Goal: Navigation & Orientation: Find specific page/section

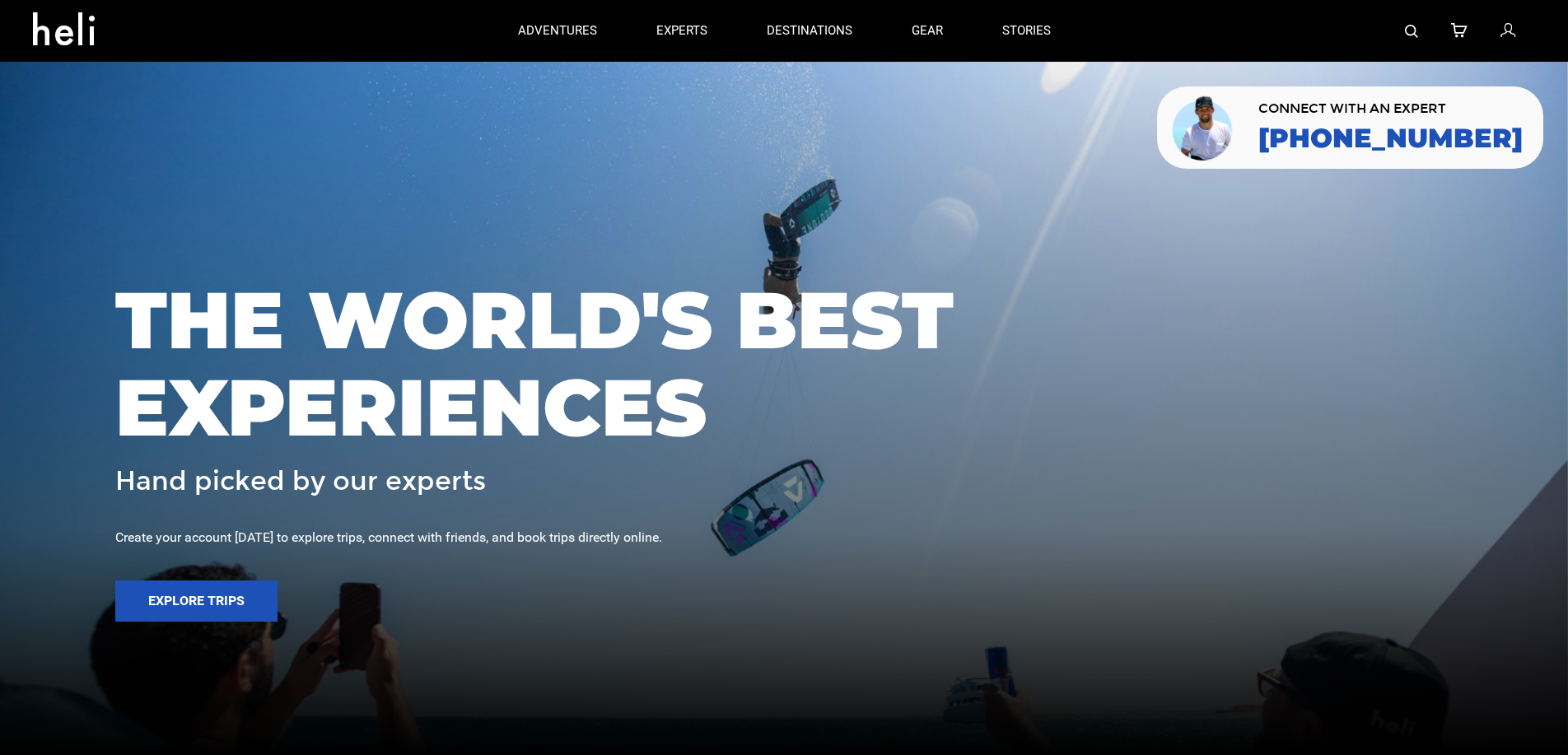
click at [1506, 33] on icon at bounding box center [1508, 31] width 15 height 21
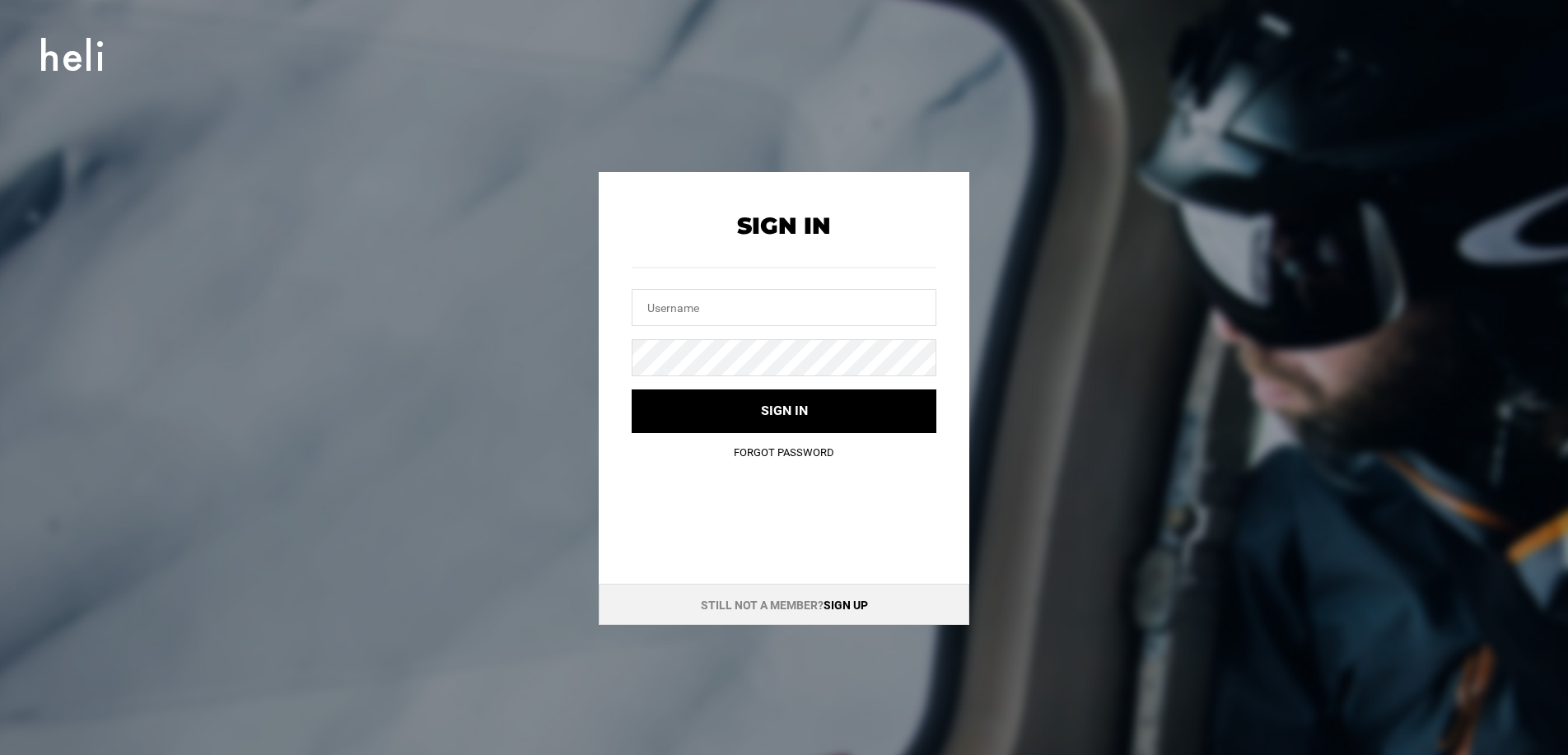
click at [1194, 51] on div at bounding box center [784, 39] width 1568 height 79
type input "[DATE][EMAIL_ADDRESS][PERSON_NAME][DOMAIN_NAME]"
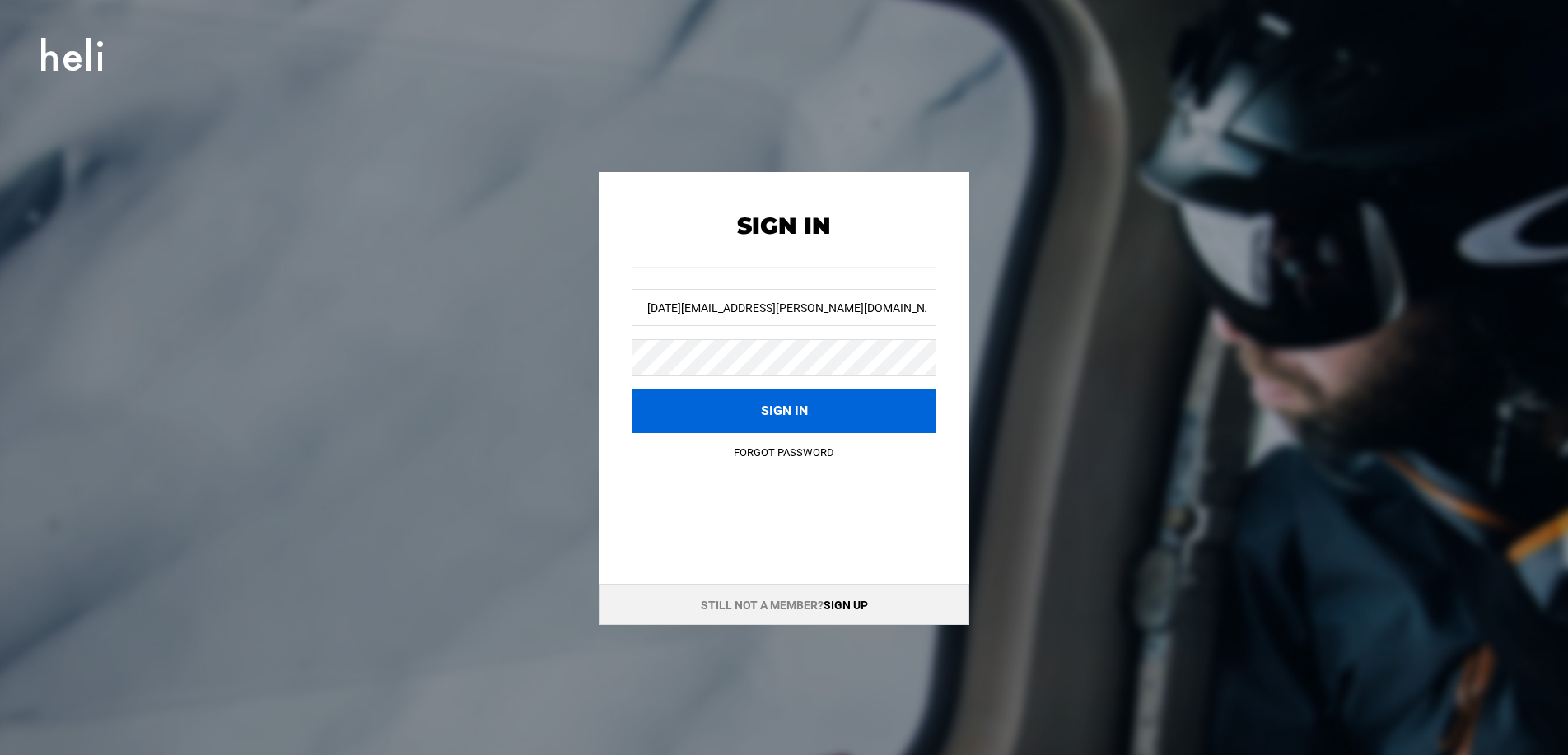
click at [759, 408] on button "Sign in" at bounding box center [784, 411] width 304 height 44
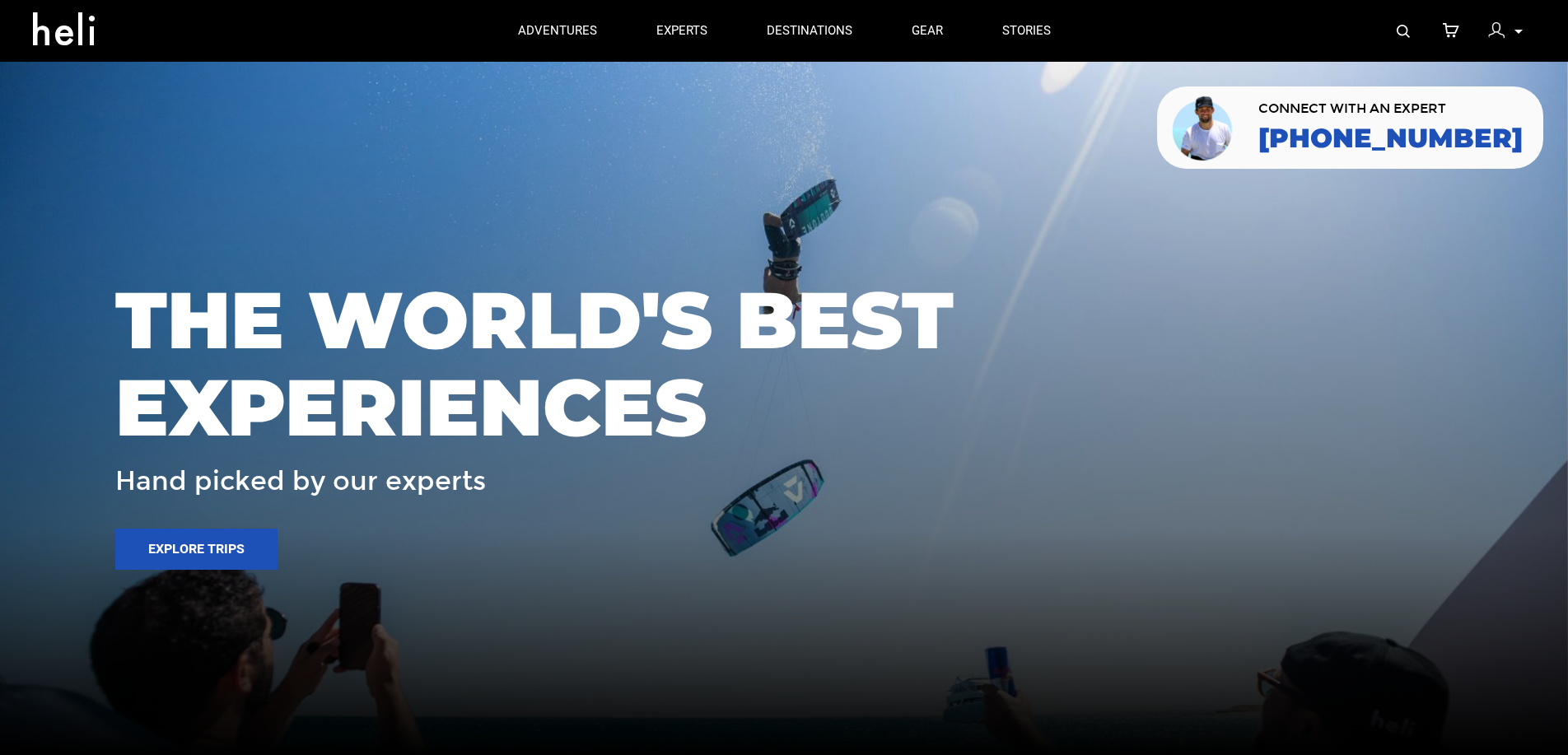
click at [1495, 31] on img at bounding box center [1496, 31] width 17 height 17
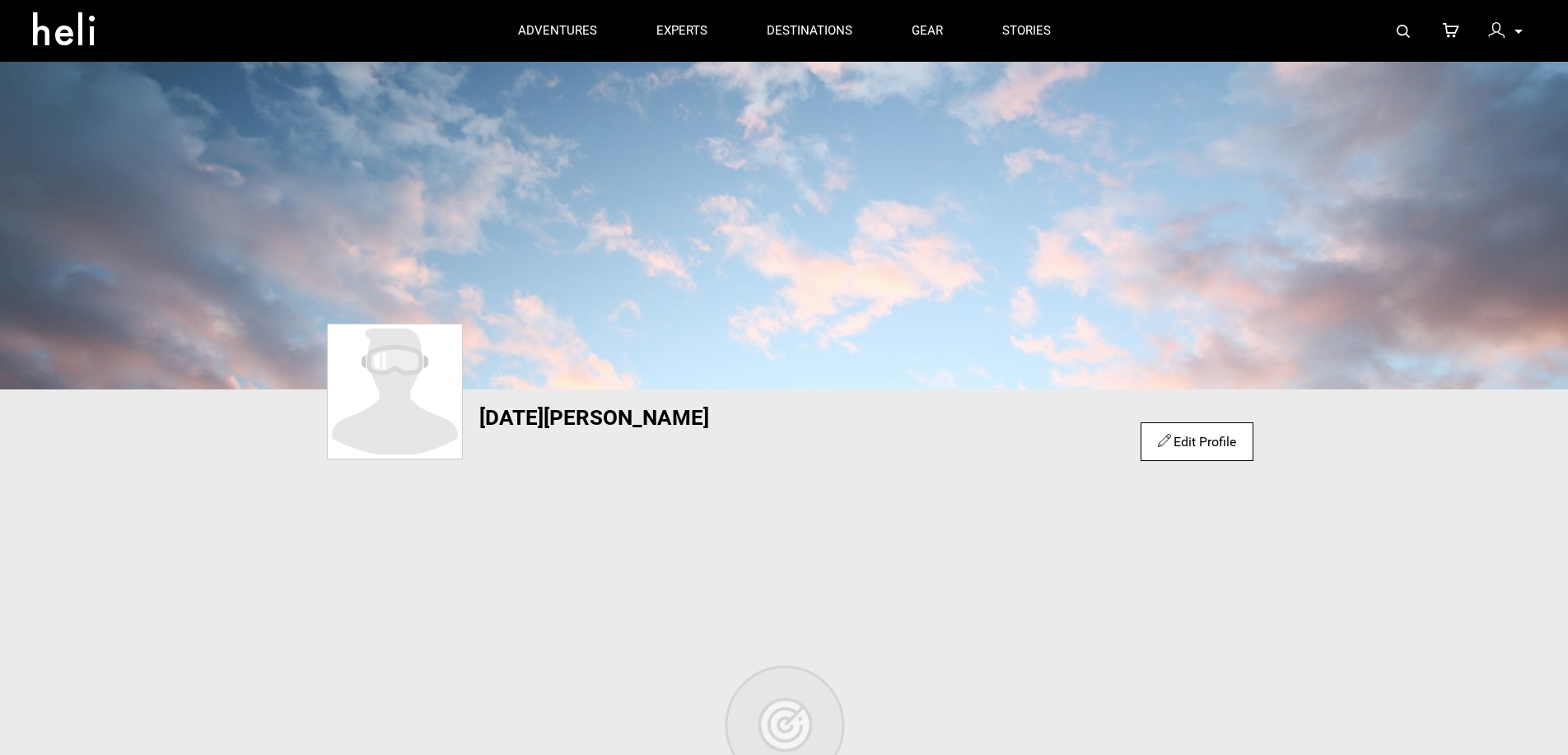
click at [1524, 32] on div "My Profile My Orders Account Settings Credits Saved Adventures Logout" at bounding box center [1506, 31] width 60 height 33
click at [1509, 37] on div at bounding box center [1500, 33] width 25 height 25
click at [1509, 31] on div at bounding box center [1500, 33] width 25 height 25
